Goal: Task Accomplishment & Management: Use online tool/utility

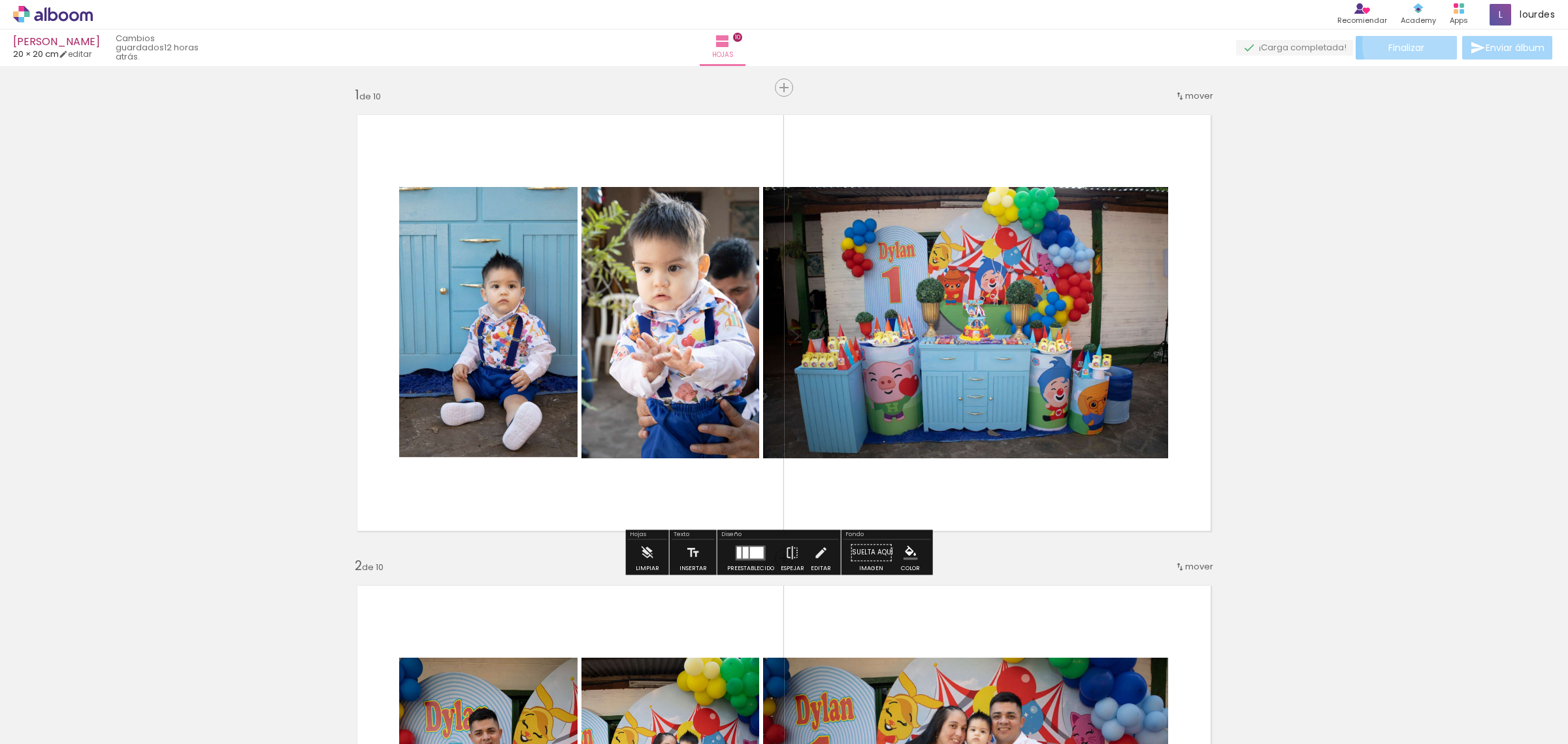
click at [1418, 43] on span "Finalizar" at bounding box center [1407, 48] width 36 height 9
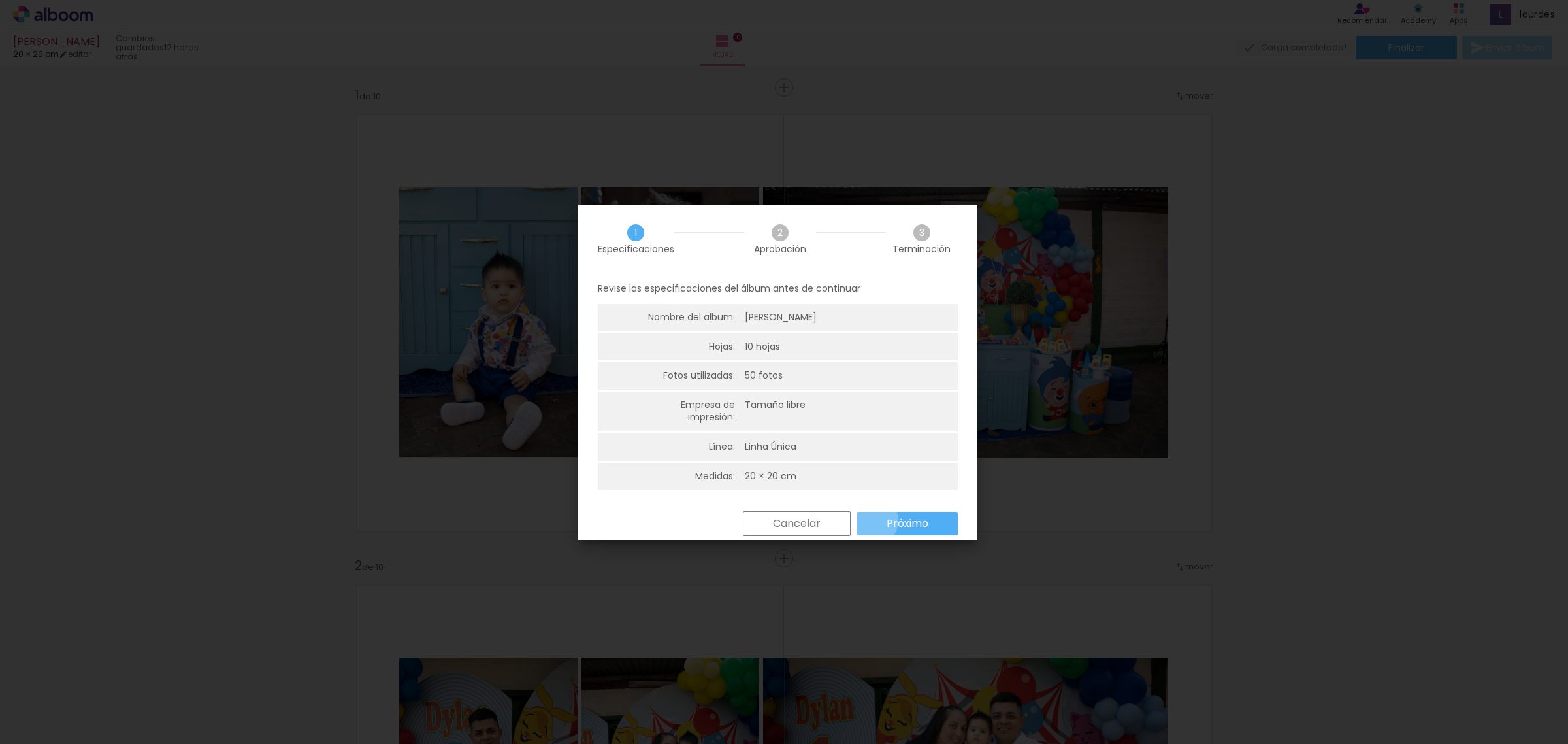
click at [874, 521] on paper-button "Próximo" at bounding box center [907, 524] width 100 height 24
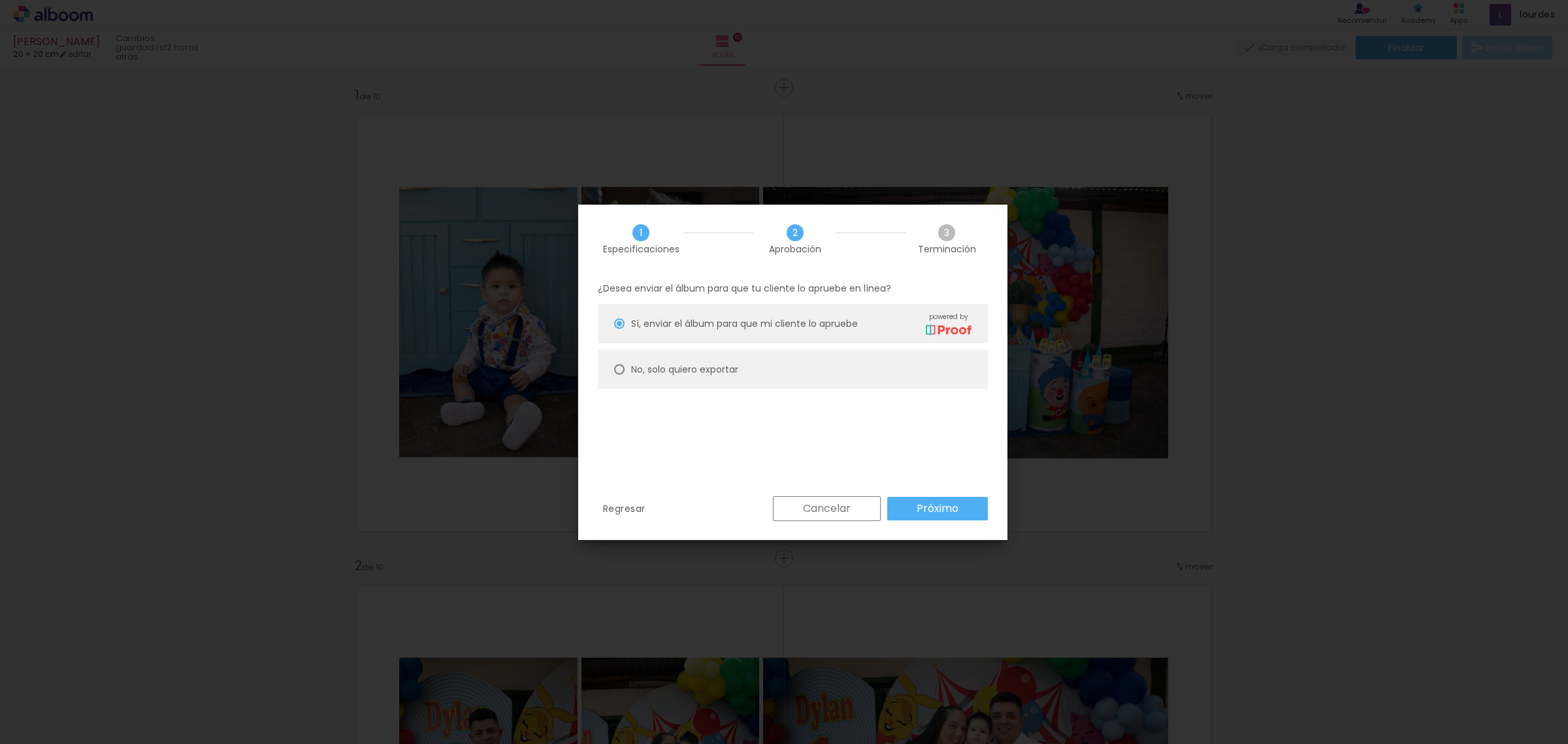
click at [0, 0] on slot "No, solo quiero exportar" at bounding box center [0, 0] width 0 height 0
type paper-radio-button "on"
click at [0, 0] on slot "Próximo" at bounding box center [0, 0] width 0 height 0
type input "Alta, 300 DPI"
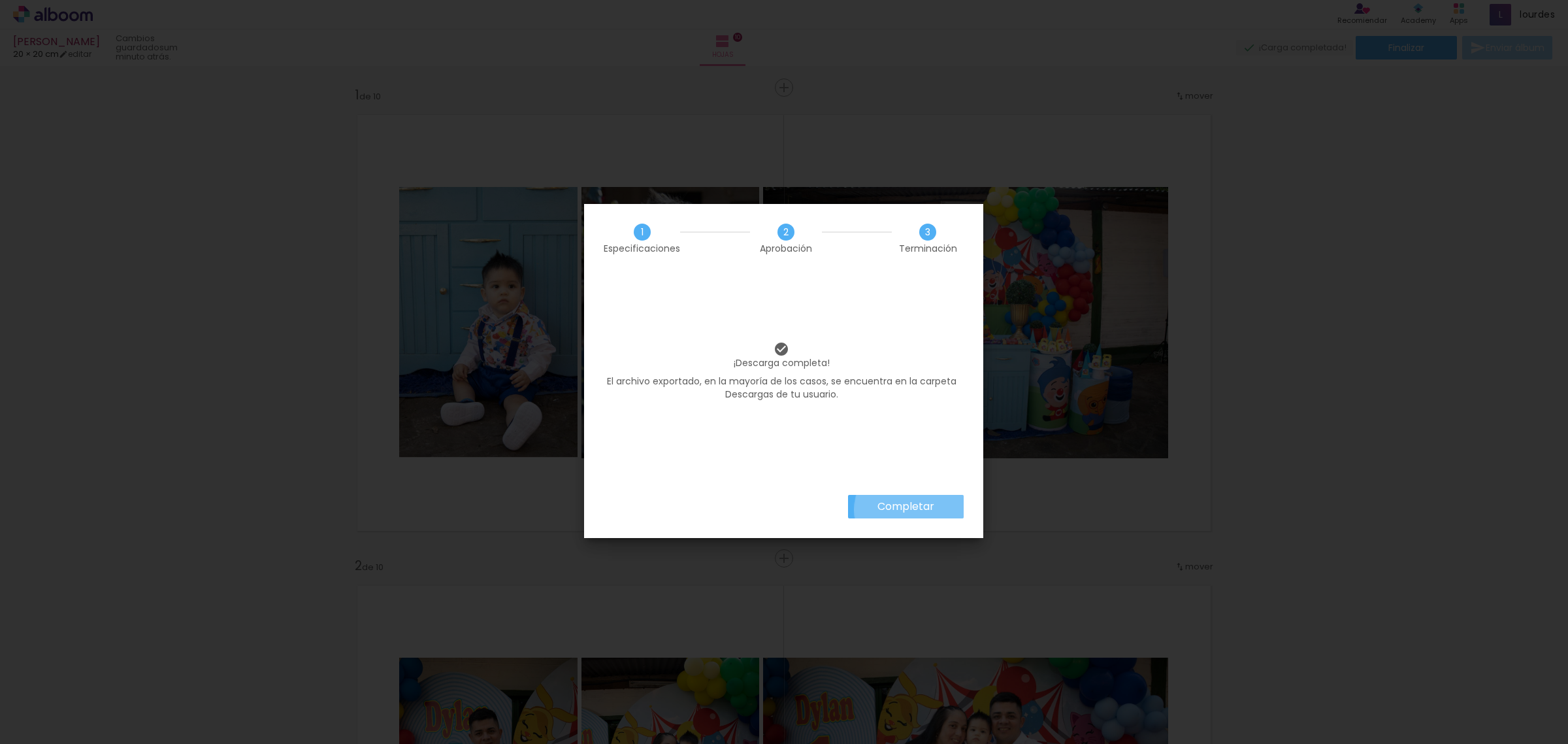
click at [0, 0] on slot "Completar" at bounding box center [0, 0] width 0 height 0
